Goal: Share content: Share content

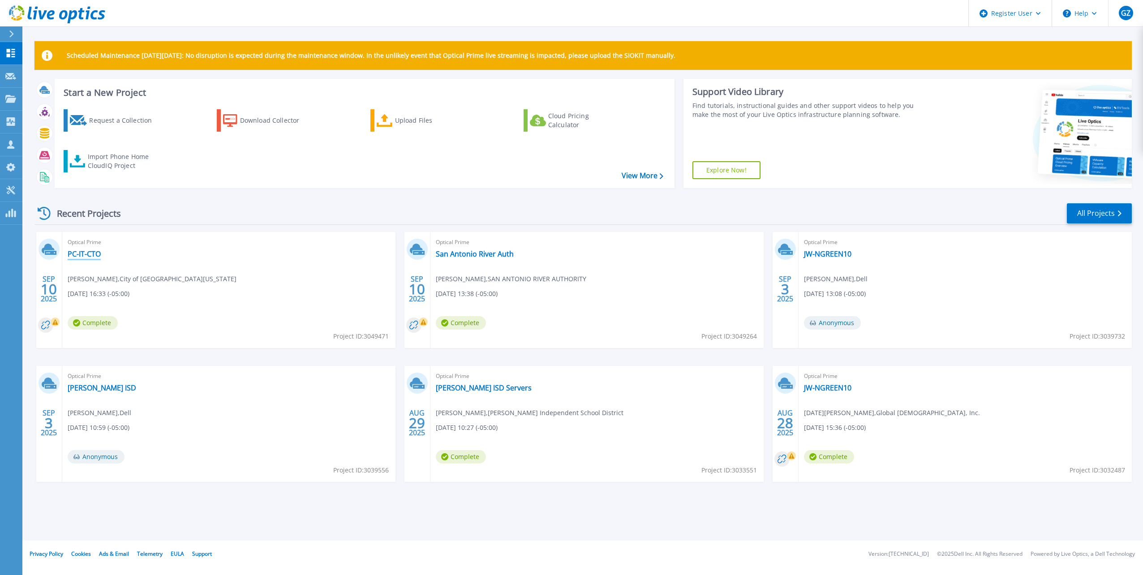
click at [90, 253] on link "PC-IT-CTO" at bounding box center [84, 253] width 33 height 9
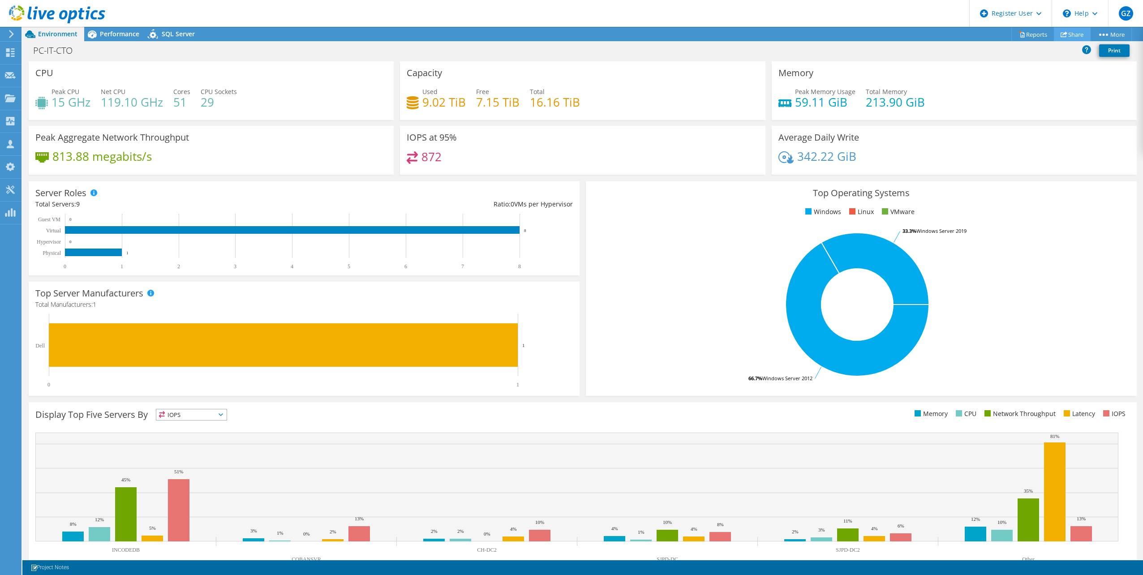
click at [1072, 38] on link "Share" at bounding box center [1072, 34] width 37 height 14
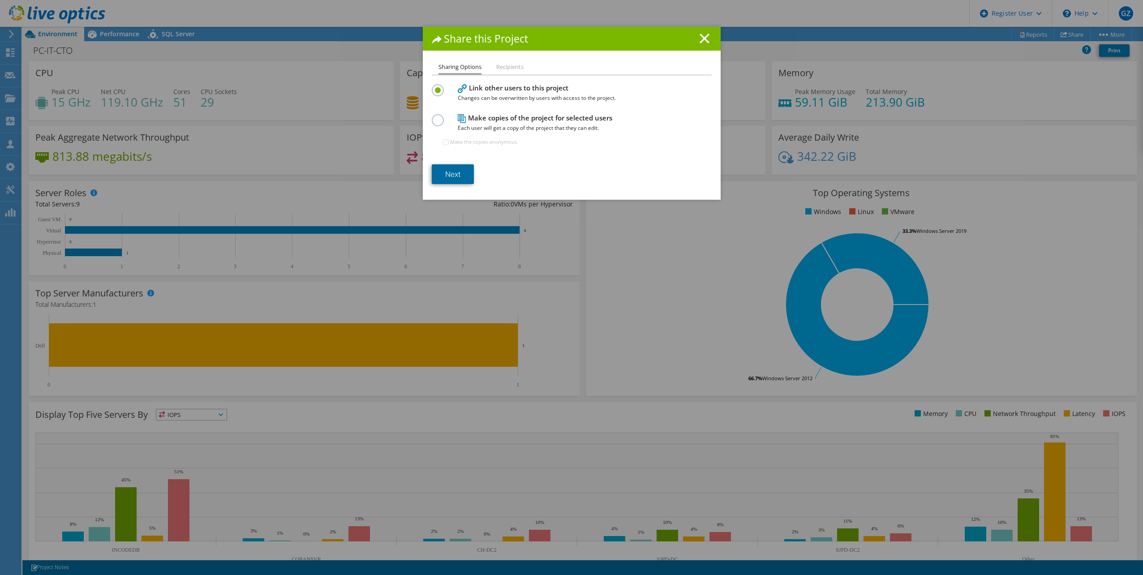
click at [448, 176] on link "Next" at bounding box center [453, 174] width 42 height 20
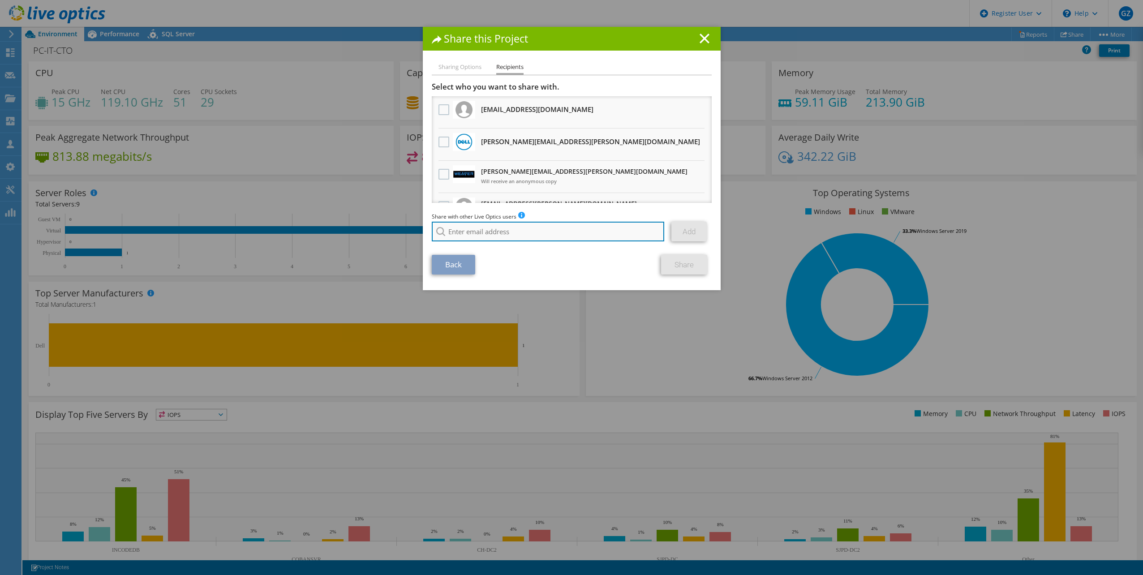
click at [482, 229] on input "search" at bounding box center [548, 232] width 233 height 20
paste input "tammy.vollmar@weavertech.us"
type input "tammy.vollmar@weavertech.us"
click at [584, 254] on section "Select who you want to share with. All project copies will be anonymous. pkarr@…" at bounding box center [572, 178] width 280 height 193
click at [673, 235] on link "Add" at bounding box center [688, 232] width 35 height 20
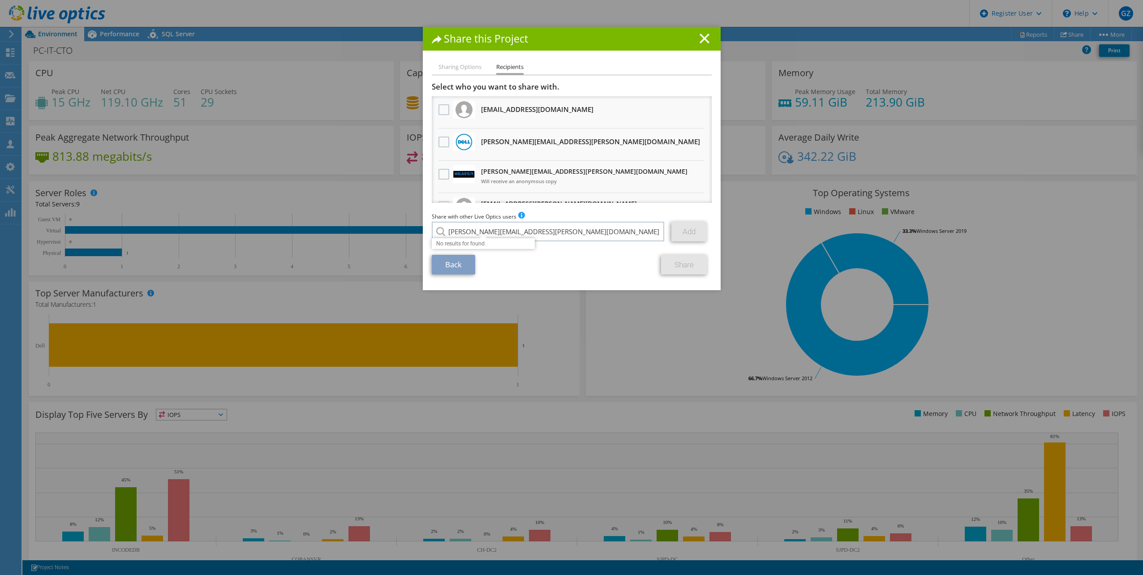
click at [673, 235] on link "Add" at bounding box center [688, 232] width 35 height 20
click at [460, 65] on li "Sharing Options" at bounding box center [459, 67] width 43 height 11
click at [469, 69] on li "Sharing Options" at bounding box center [459, 67] width 43 height 11
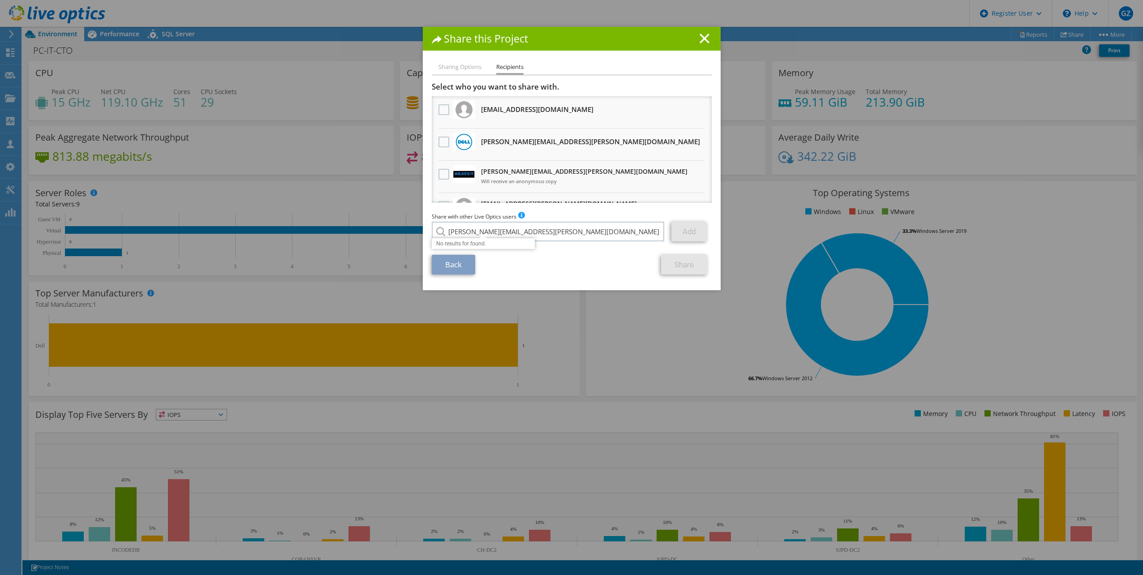
click at [581, 271] on div "Back Share" at bounding box center [572, 265] width 280 height 20
click at [563, 233] on input "tammy.vollmar@weavertech.us" at bounding box center [548, 232] width 233 height 20
drag, startPoint x: 563, startPoint y: 233, endPoint x: 342, endPoint y: 236, distance: 221.2
click at [342, 236] on div "Share this Project Sharing Options Recipients Link other users to this project …" at bounding box center [571, 287] width 1143 height 521
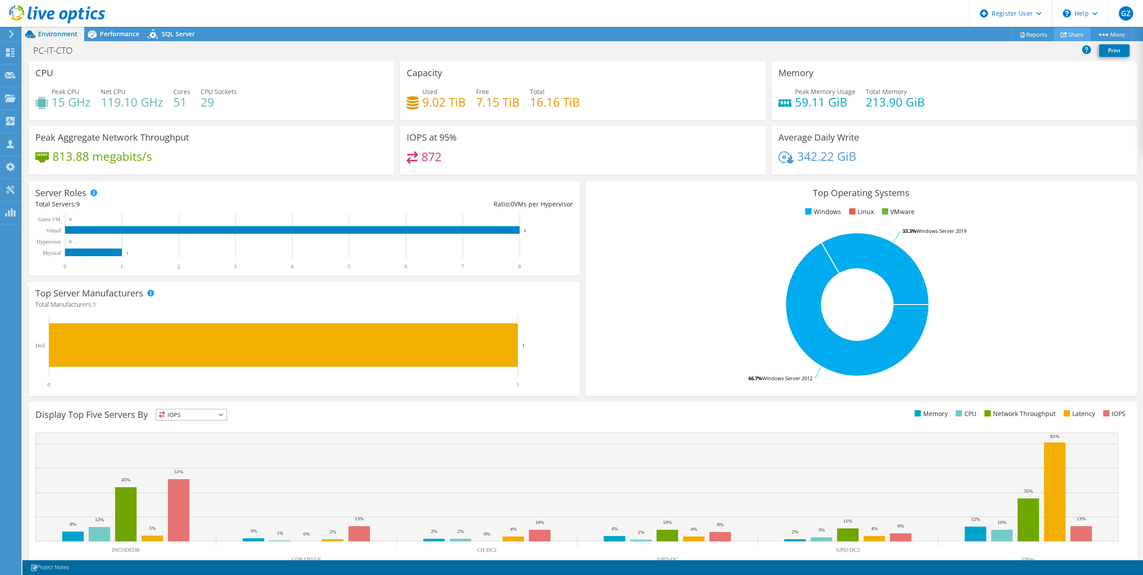
click at [1077, 37] on link "Share" at bounding box center [1072, 34] width 37 height 14
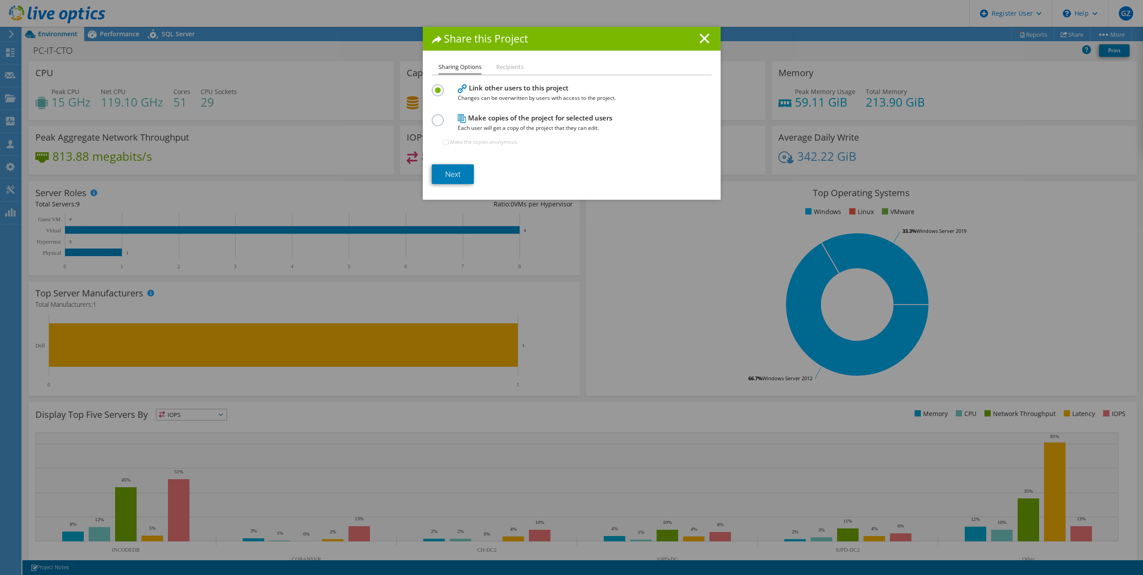
click at [551, 118] on h4 "Make copies of the project for selected users Each user will get a copy of the …" at bounding box center [570, 123] width 224 height 20
click at [436, 116] on label at bounding box center [440, 115] width 16 height 2
click at [0, 0] on input "radio" at bounding box center [0, 0] width 0 height 0
click at [432, 86] on label at bounding box center [440, 85] width 16 height 2
click at [0, 0] on input "radio" at bounding box center [0, 0] width 0 height 0
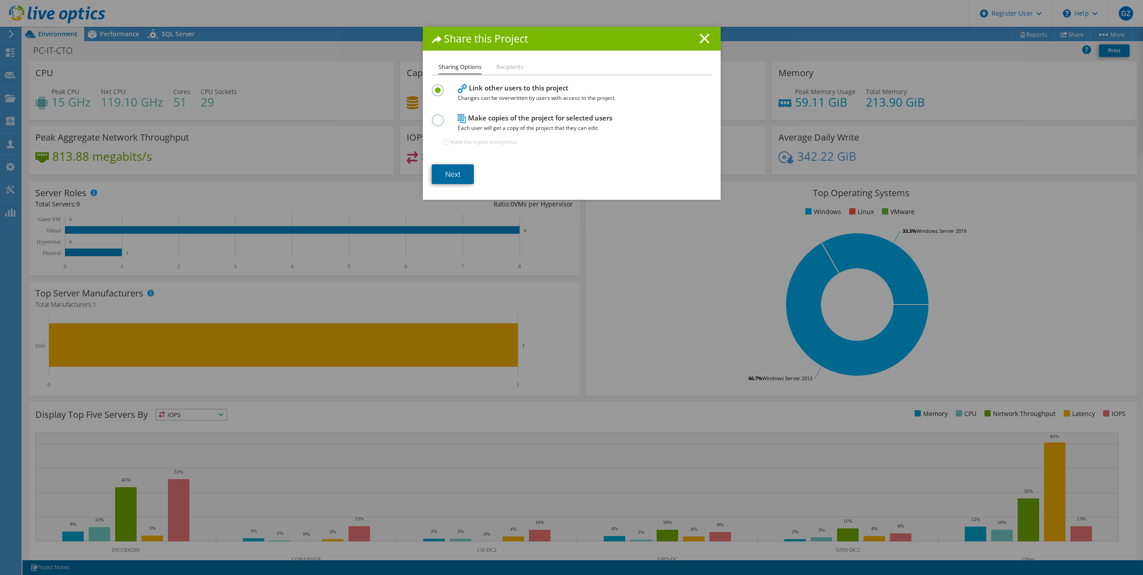
click at [460, 175] on link "Next" at bounding box center [453, 174] width 42 height 20
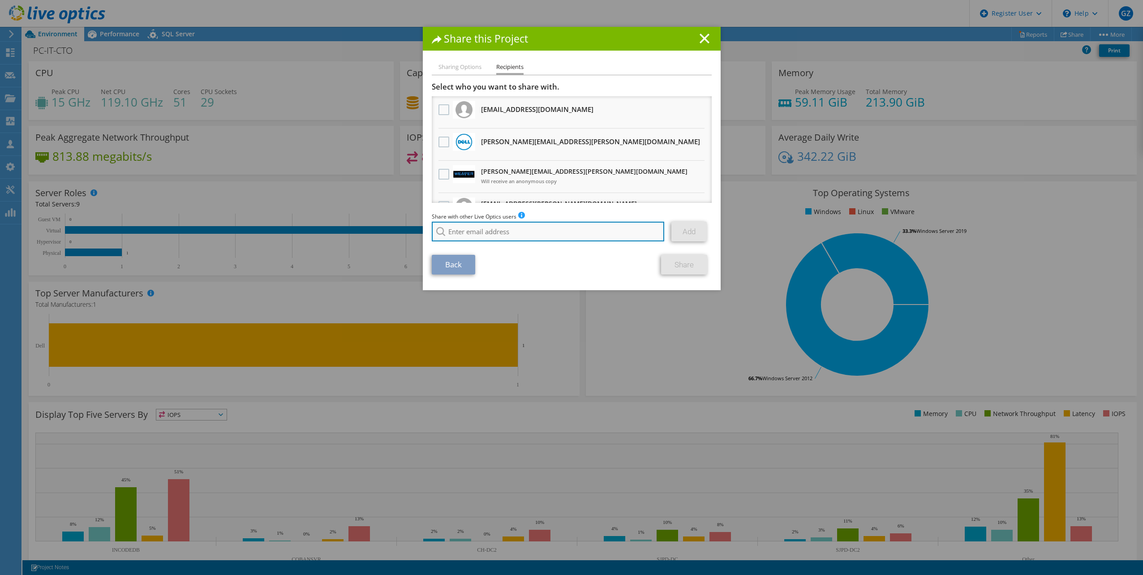
click at [476, 230] on input "search" at bounding box center [548, 232] width 233 height 20
paste input "tammy.vollmar@weavertech.us"
type input "tammy.vollmar@weavertech.us"
click at [566, 247] on section "Select who you want to share with. All project copies will be anonymous. pkarr@…" at bounding box center [572, 178] width 280 height 193
click at [681, 237] on link "Add" at bounding box center [688, 232] width 35 height 20
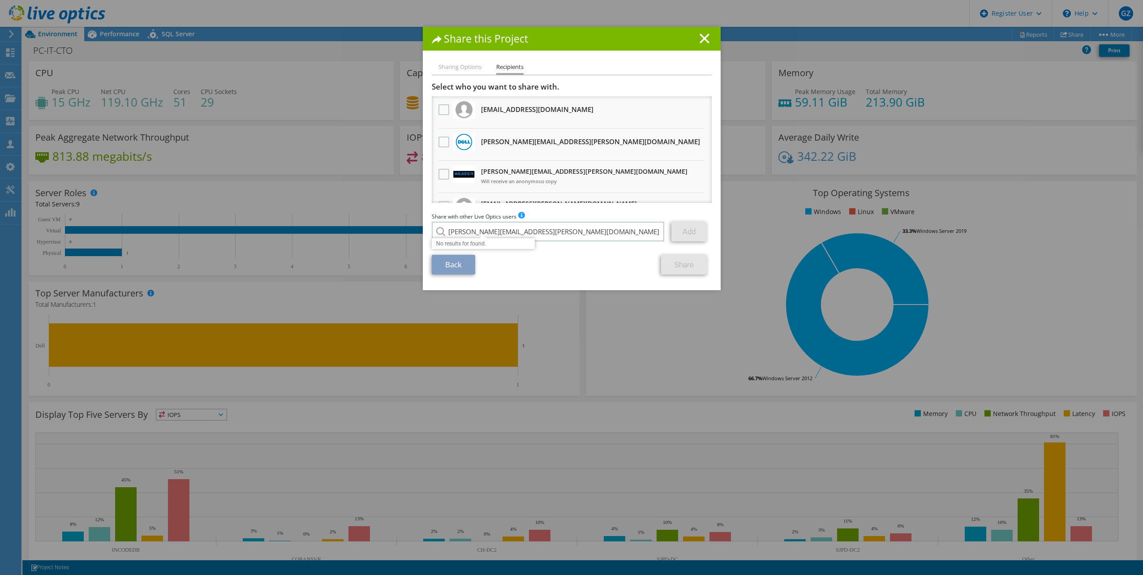
click at [681, 237] on link "Add" at bounding box center [688, 232] width 35 height 20
click at [700, 39] on line at bounding box center [704, 38] width 9 height 9
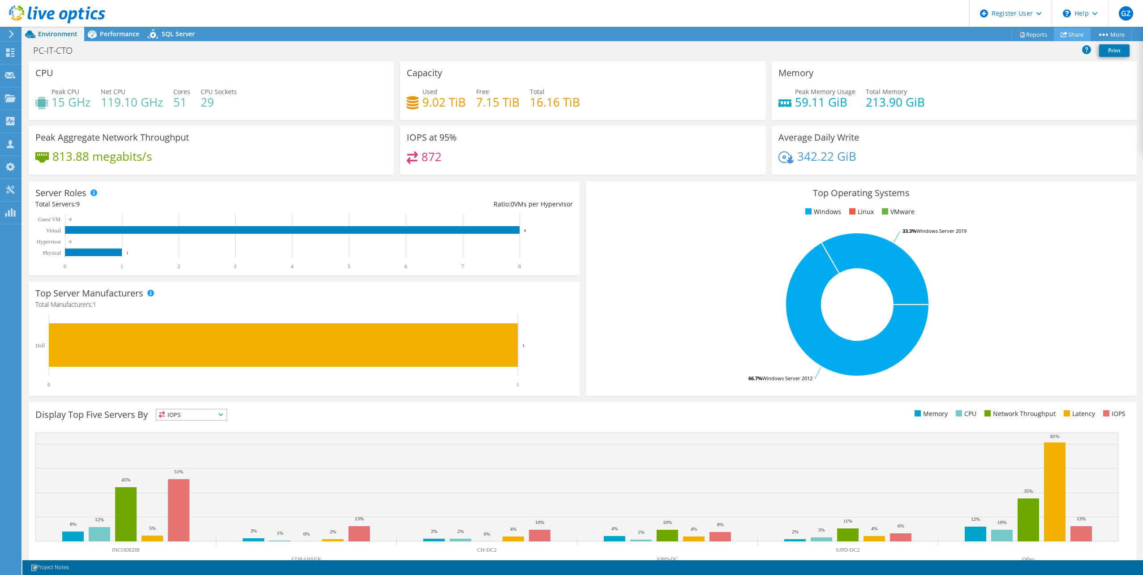
click at [1072, 31] on link "Share" at bounding box center [1072, 34] width 37 height 14
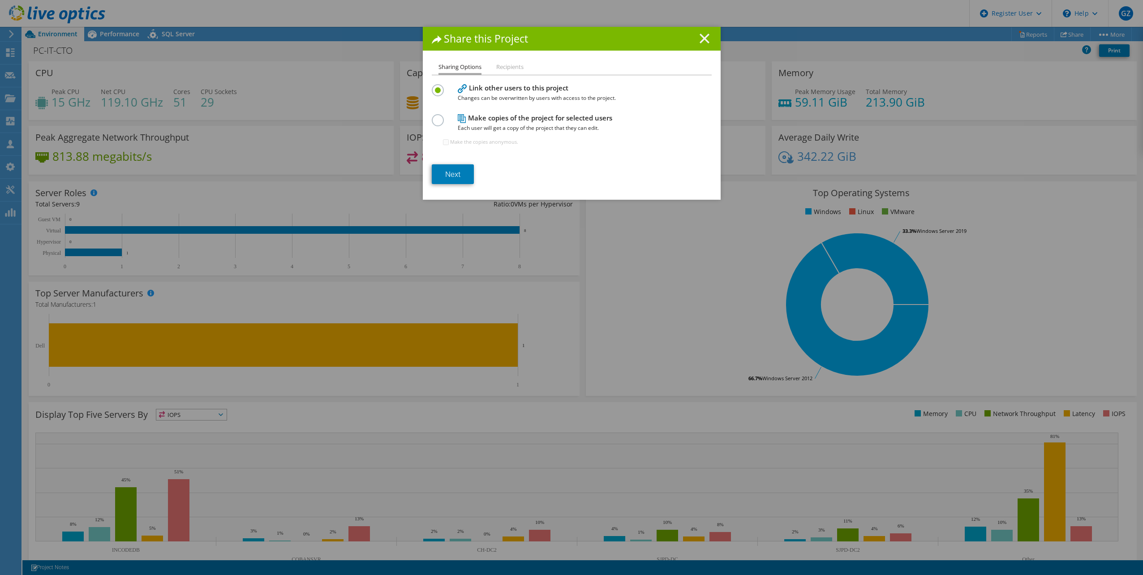
click at [704, 36] on icon at bounding box center [704, 39] width 10 height 10
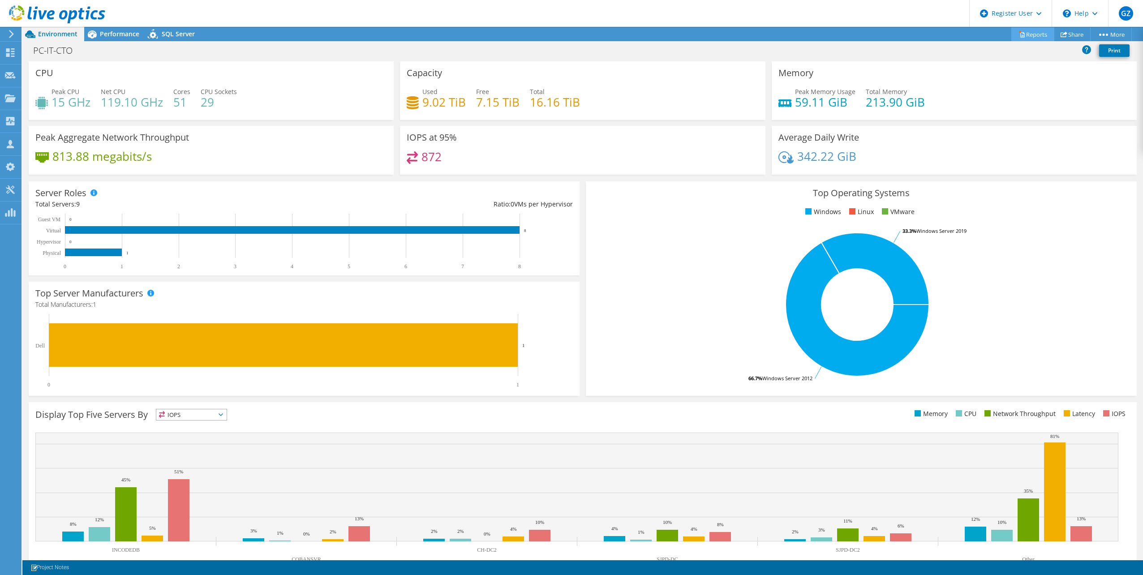
click at [1032, 38] on link "Reports" at bounding box center [1032, 34] width 43 height 14
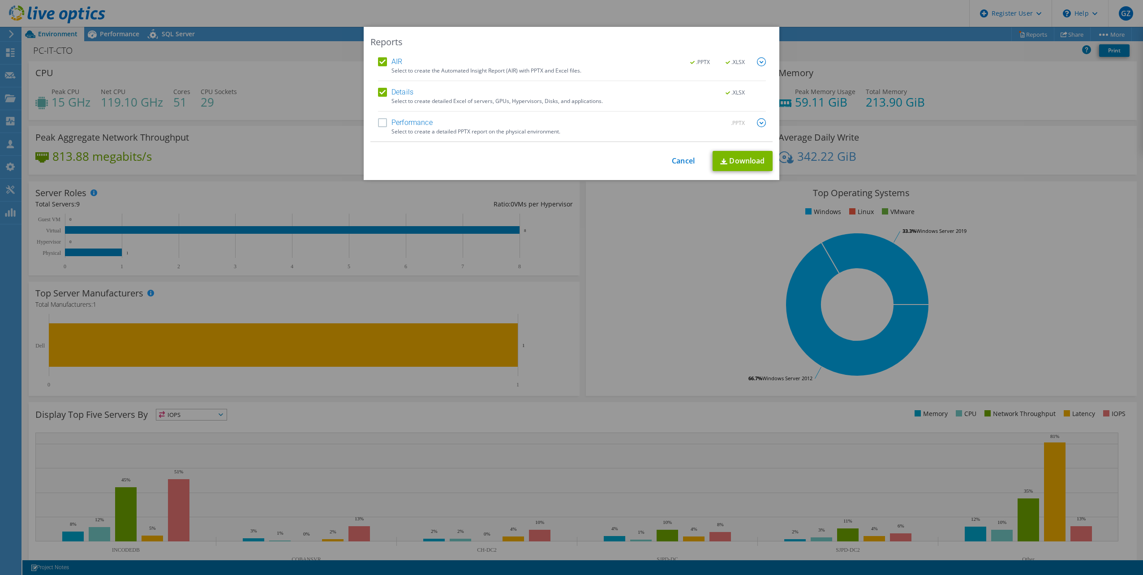
click at [380, 126] on label "Performance" at bounding box center [405, 122] width 55 height 9
click at [0, 0] on input "Performance" at bounding box center [0, 0] width 0 height 0
click at [746, 159] on link "Download" at bounding box center [742, 161] width 60 height 20
click at [685, 159] on link "Cancel" at bounding box center [683, 161] width 23 height 9
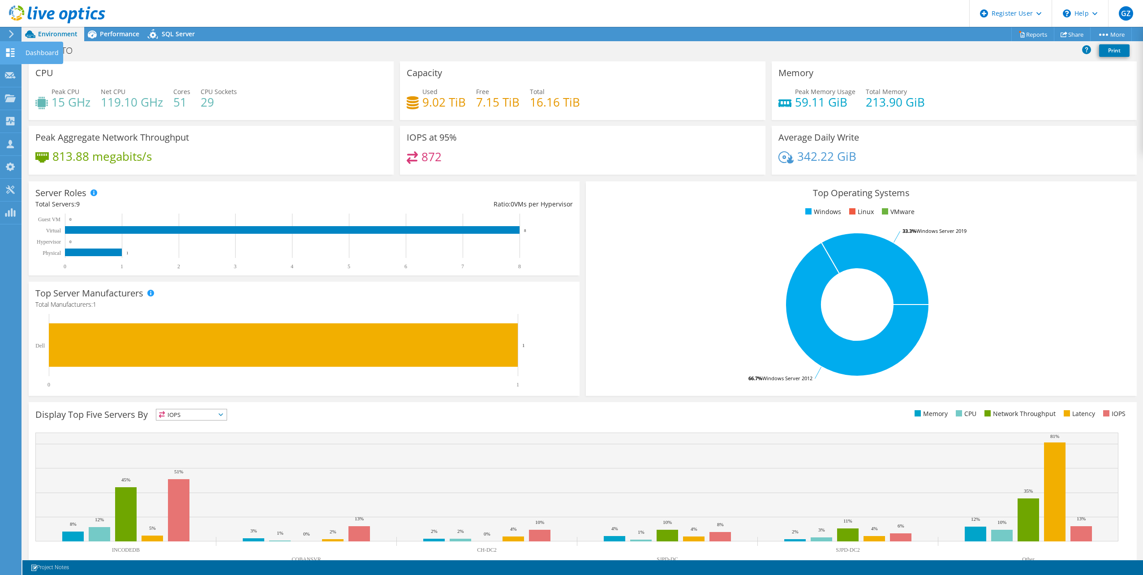
click at [14, 54] on use at bounding box center [10, 52] width 9 height 9
